Goal: Task Accomplishment & Management: Manage account settings

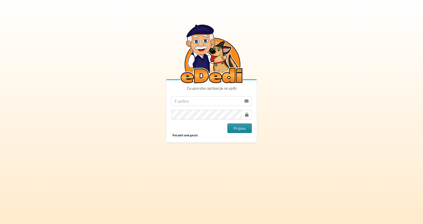
type input "[EMAIL_ADDRESS][PERSON_NAME][DOMAIN_NAME]"
click at [240, 129] on button "Prijava" at bounding box center [239, 128] width 24 height 10
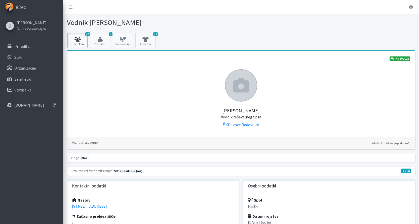
click at [78, 39] on icon at bounding box center [77, 39] width 17 height 5
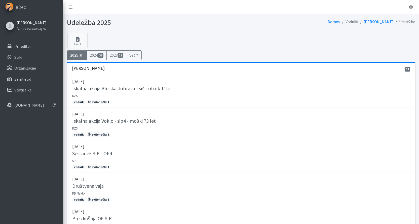
click at [35, 23] on link "[PERSON_NAME]" at bounding box center [32, 23] width 30 height 6
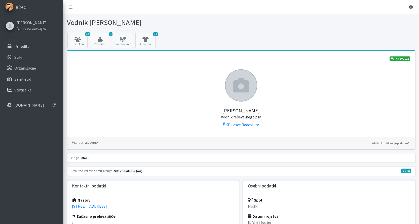
click at [412, 7] on icon at bounding box center [411, 7] width 4 height 4
click at [397, 18] on link "Odjavi se" at bounding box center [397, 19] width 40 height 8
